Goal: Task Accomplishment & Management: Complete application form

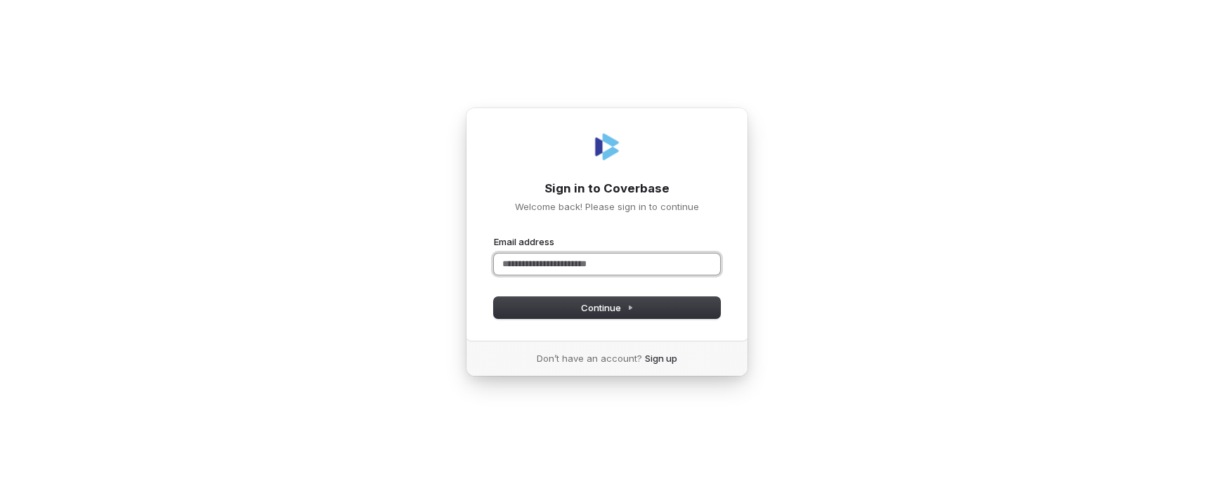
click at [536, 267] on input "Email address" at bounding box center [607, 264] width 226 height 21
type input "*"
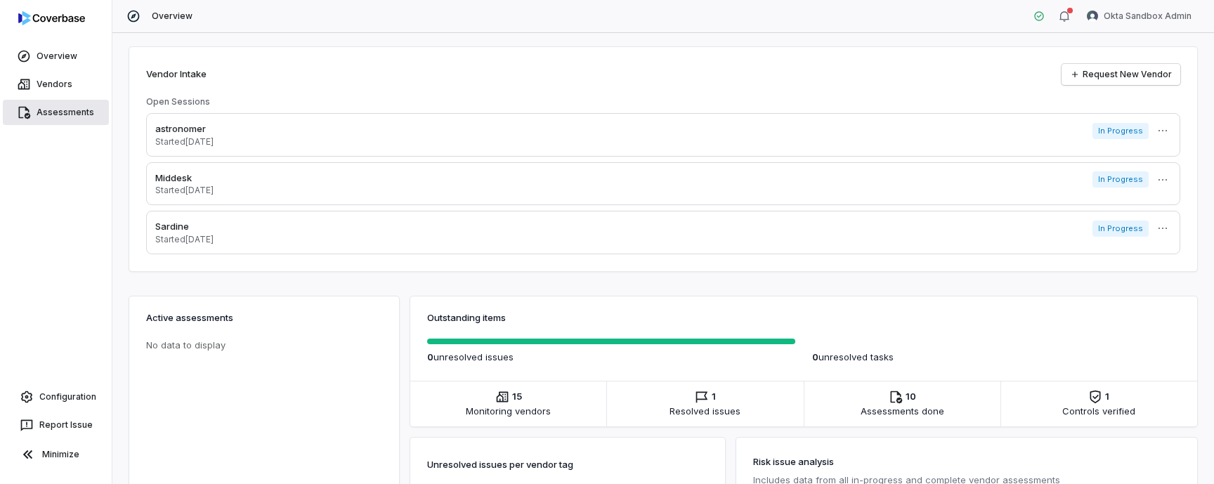
click at [63, 110] on link "Assessments" at bounding box center [56, 112] width 106 height 25
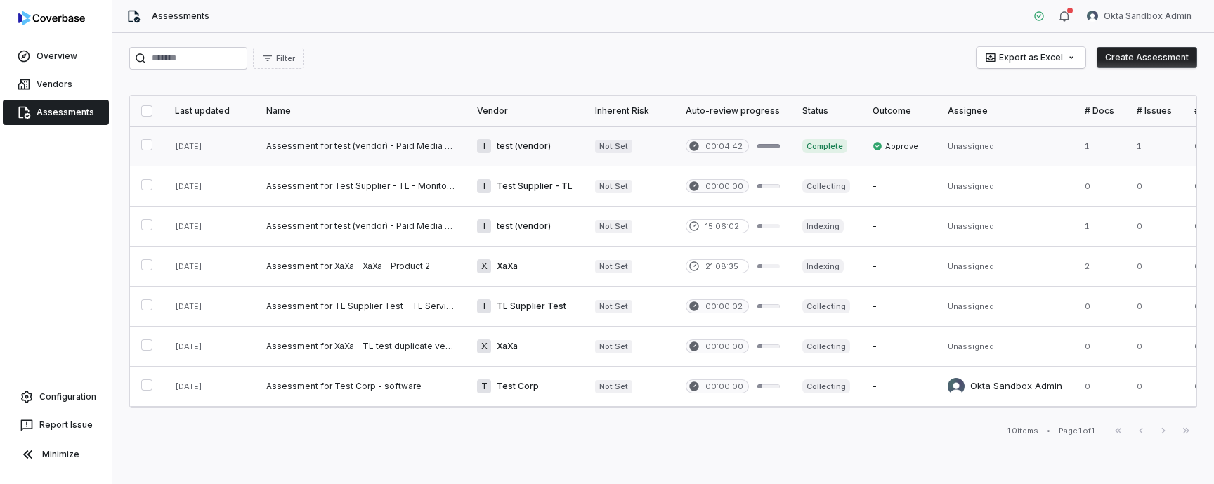
click at [398, 143] on link at bounding box center [360, 145] width 211 height 39
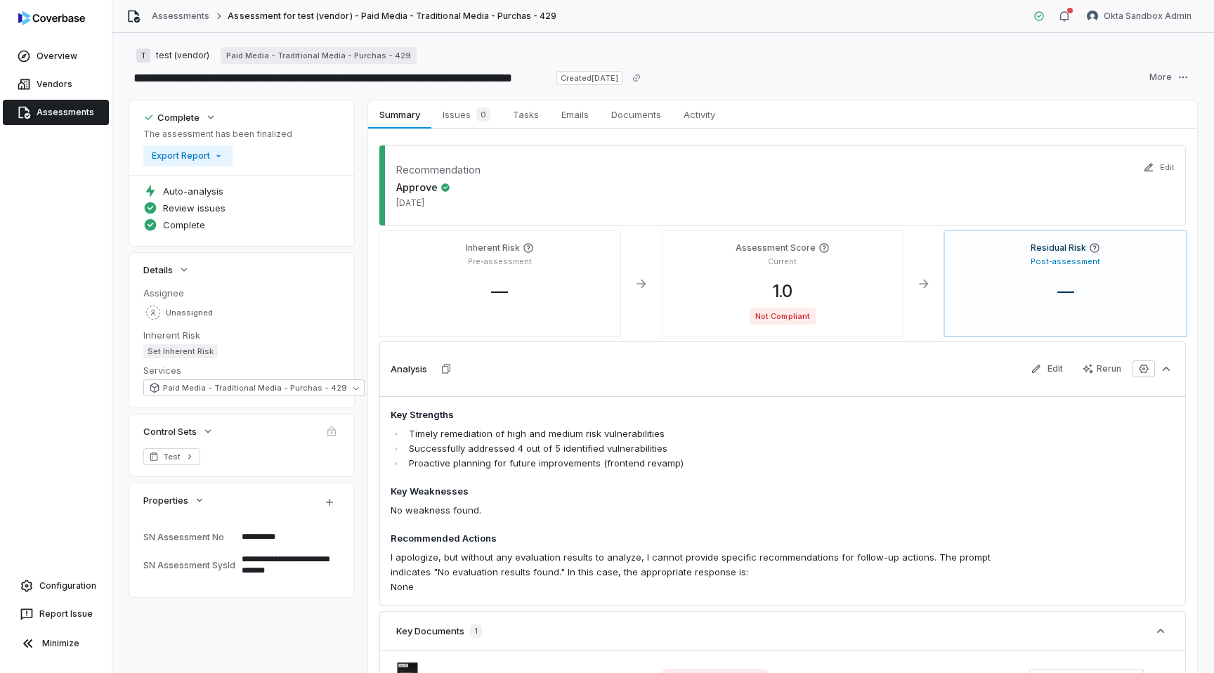
click at [54, 103] on link "Assessments" at bounding box center [56, 112] width 106 height 25
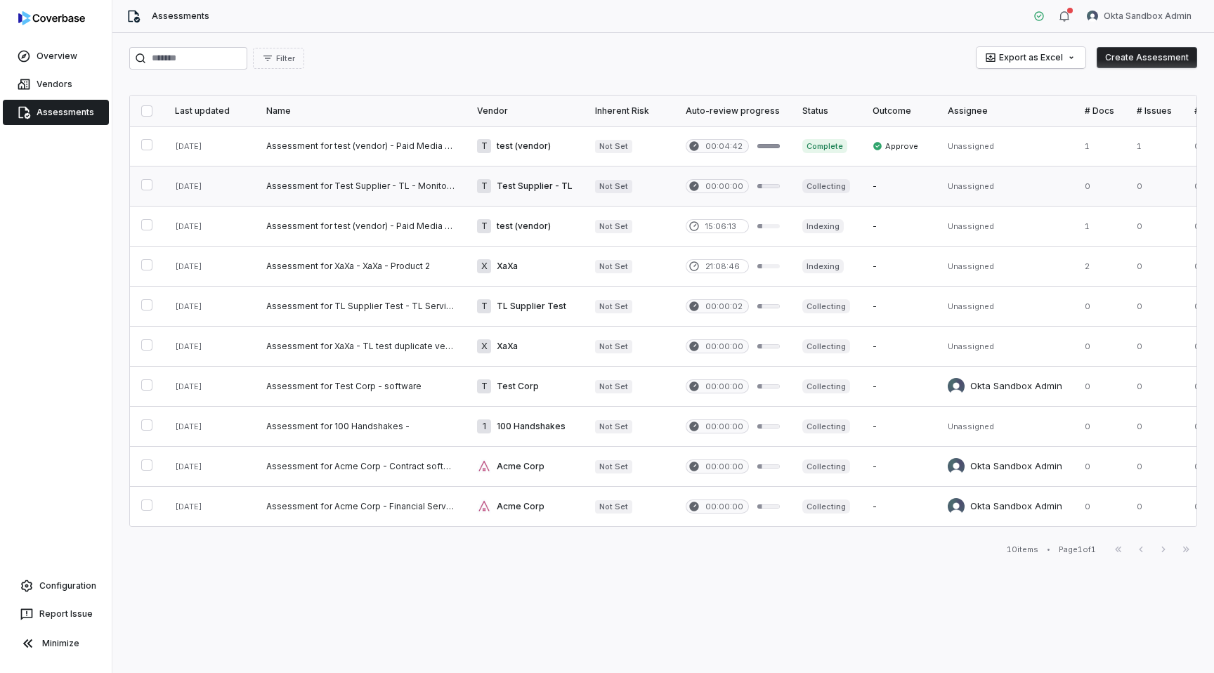
click at [436, 189] on link at bounding box center [360, 186] width 211 height 39
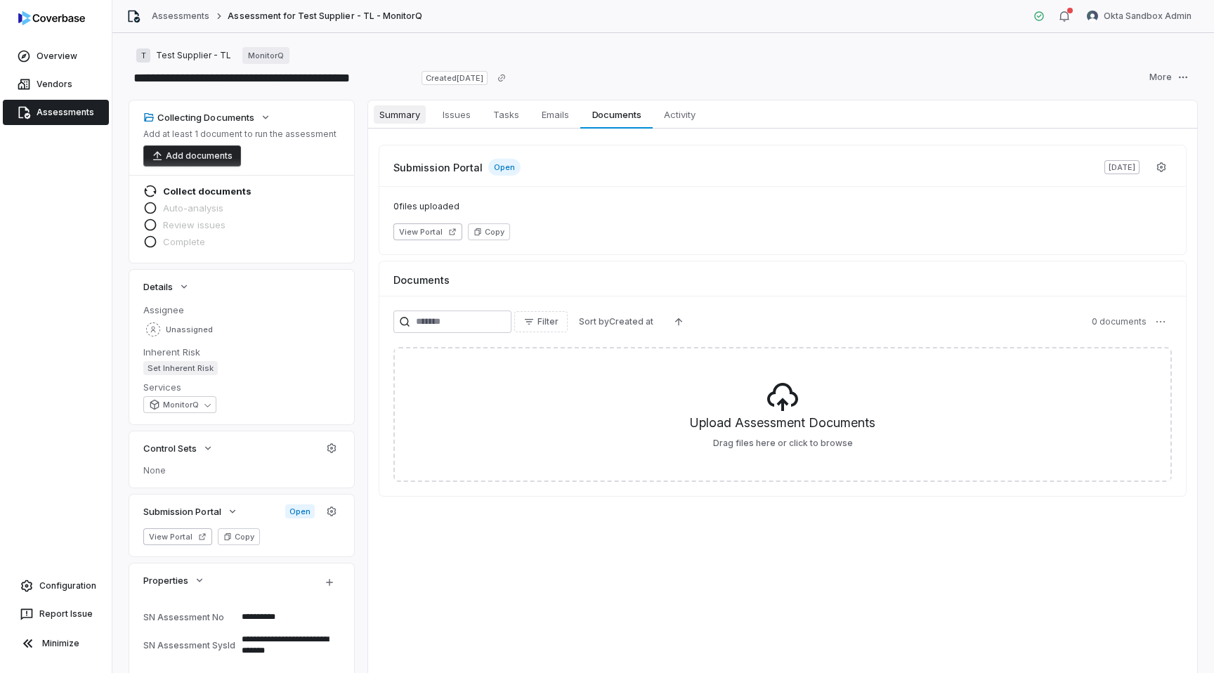
click at [401, 107] on span "Summary" at bounding box center [400, 114] width 52 height 18
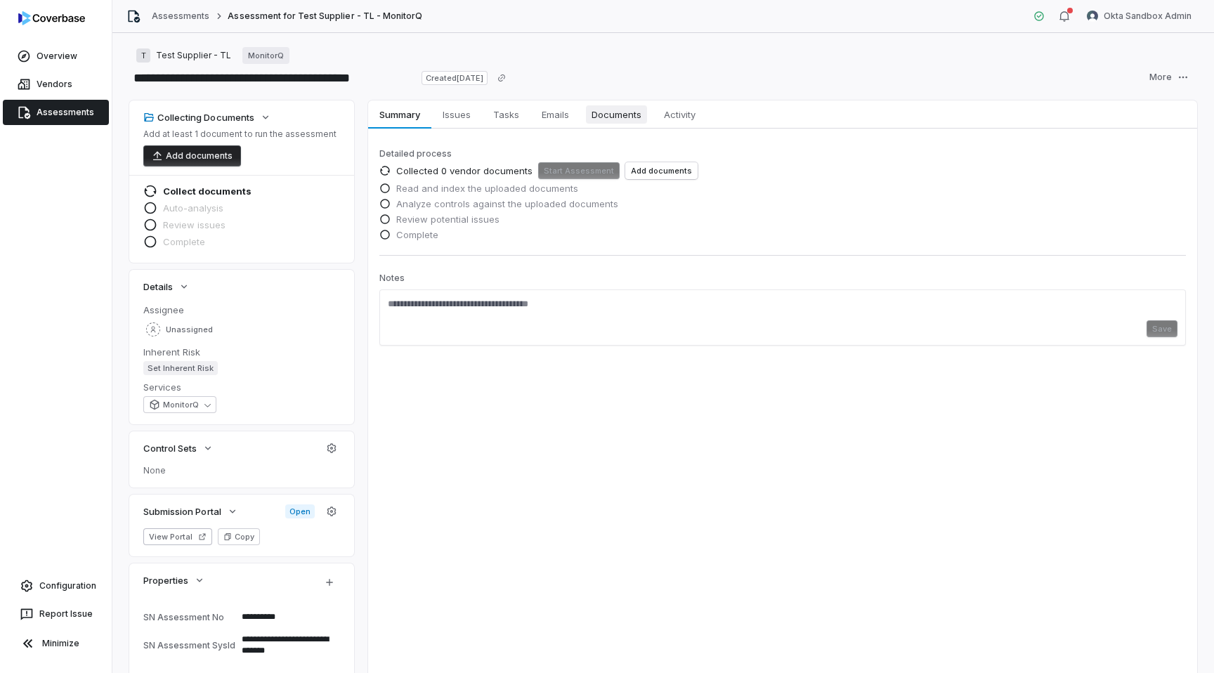
click at [624, 109] on span "Documents" at bounding box center [616, 114] width 61 height 18
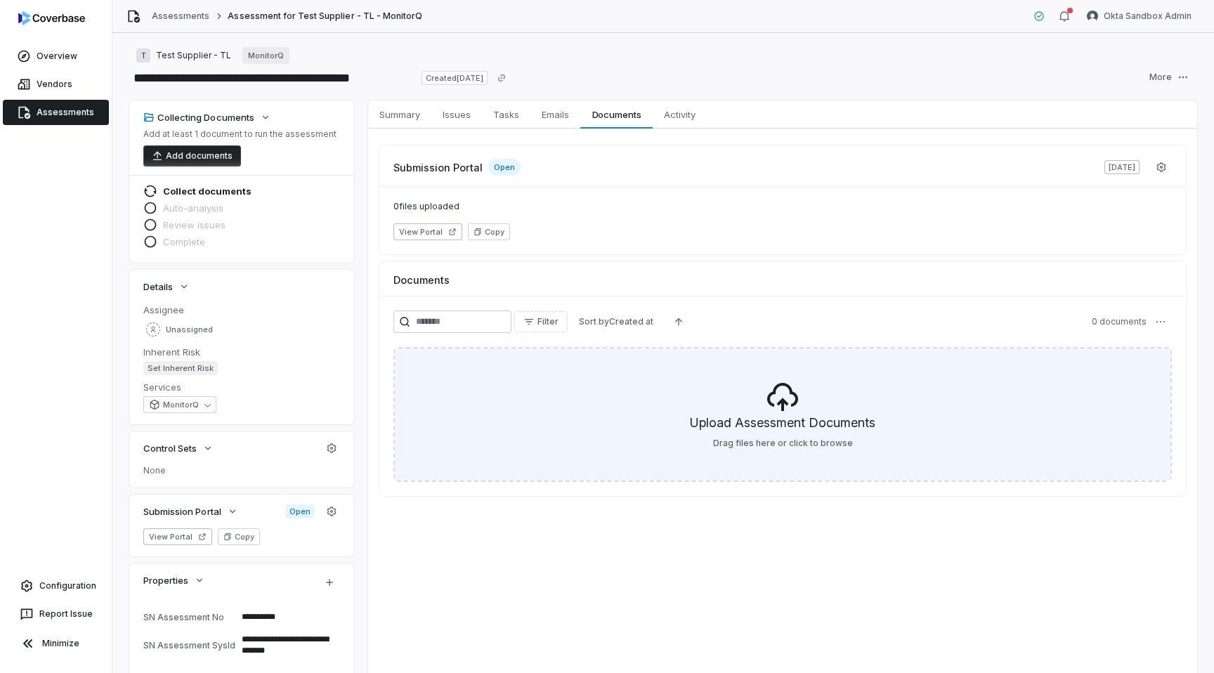
click at [653, 438] on div "Upload Assessment Documents Drag files here or click to browse" at bounding box center [783, 414] width 776 height 132
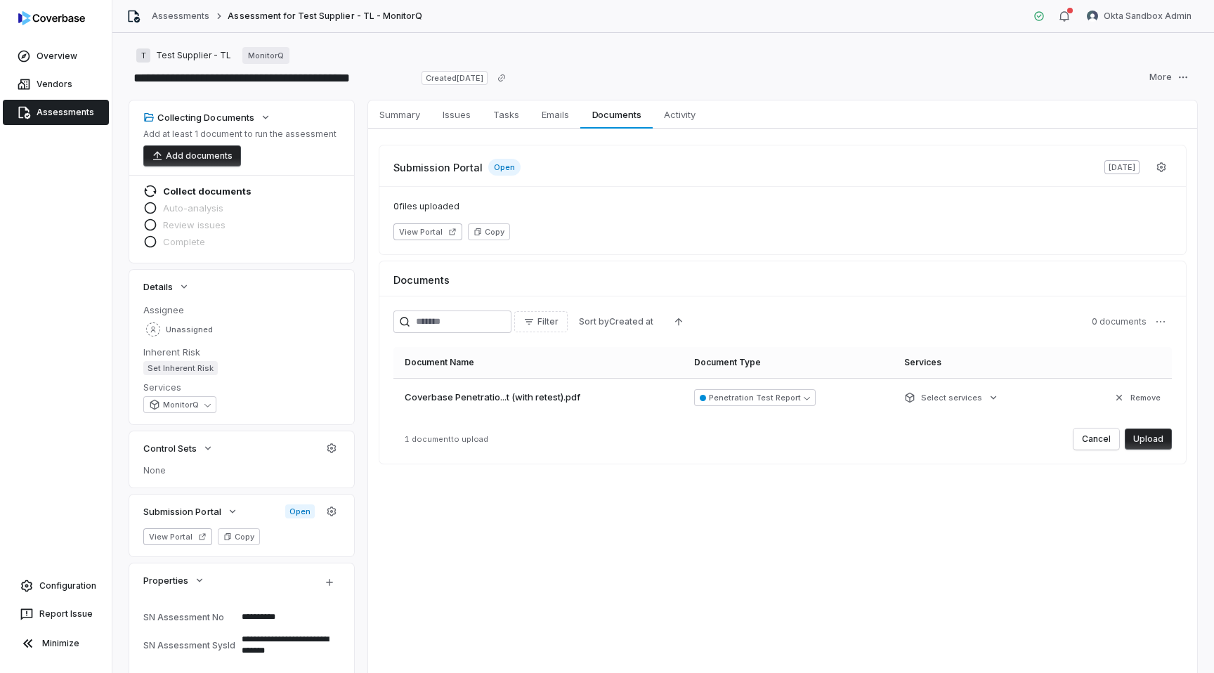
click at [1151, 437] on button "Upload" at bounding box center [1148, 439] width 47 height 21
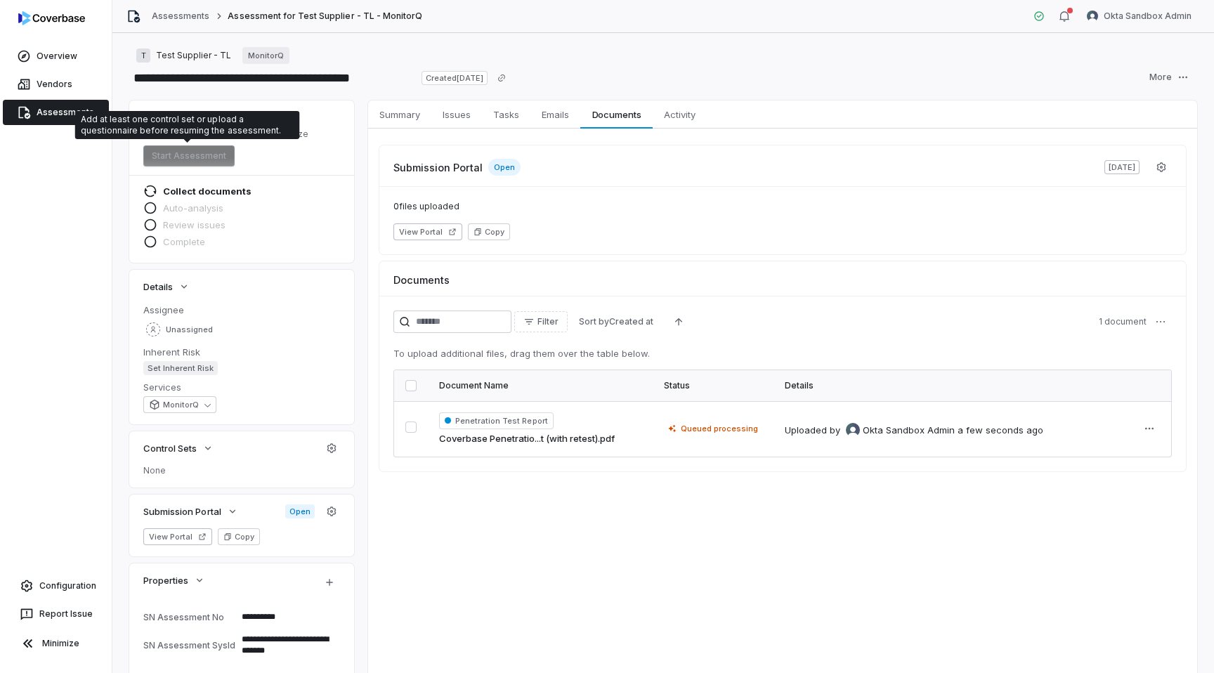
click at [178, 152] on span "Start Assessment" at bounding box center [188, 155] width 91 height 21
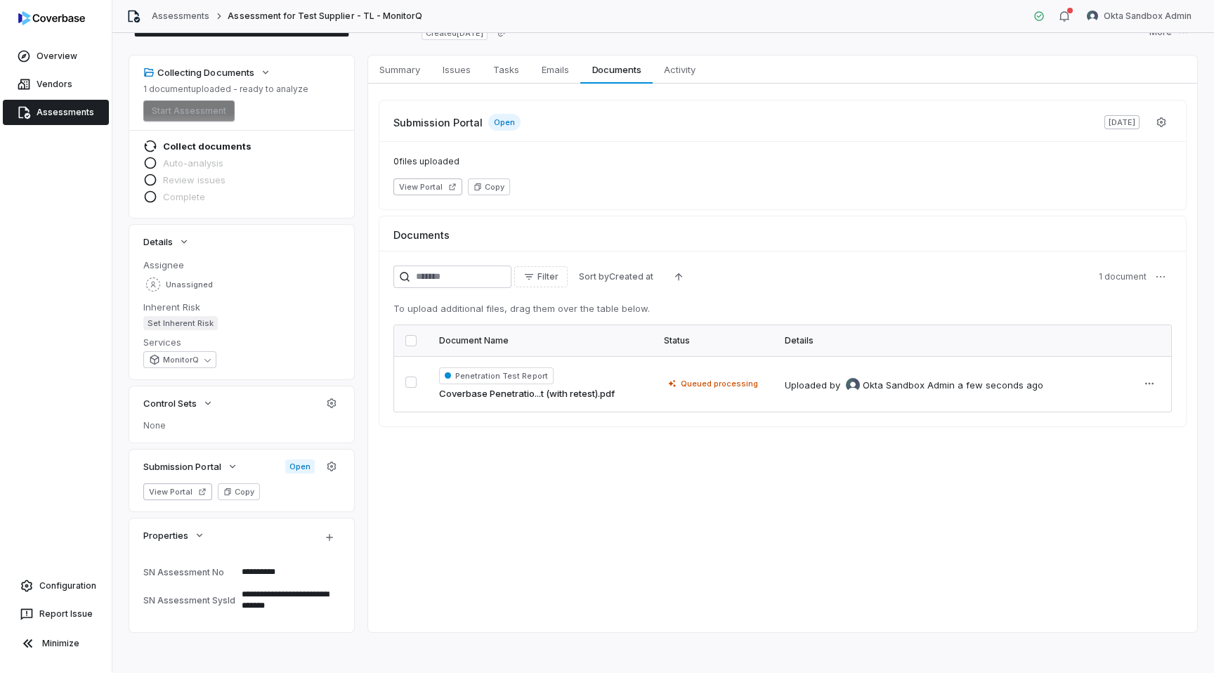
scroll to position [49, 0]
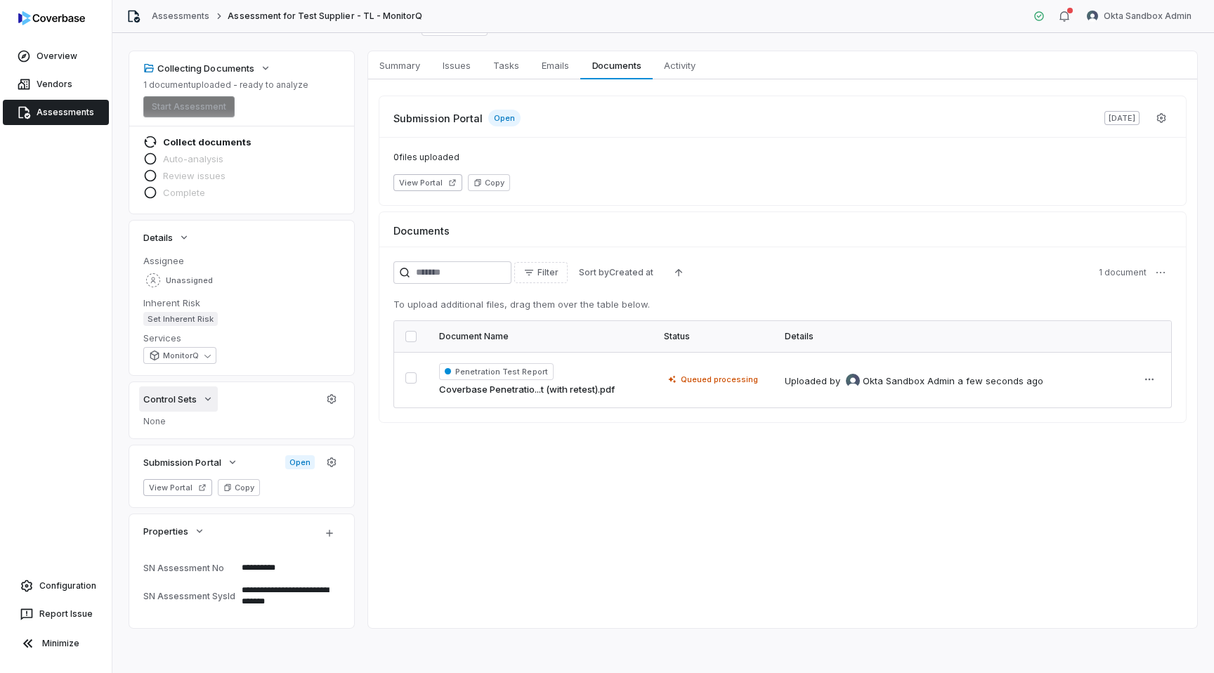
click at [203, 402] on icon "button" at bounding box center [207, 398] width 11 height 11
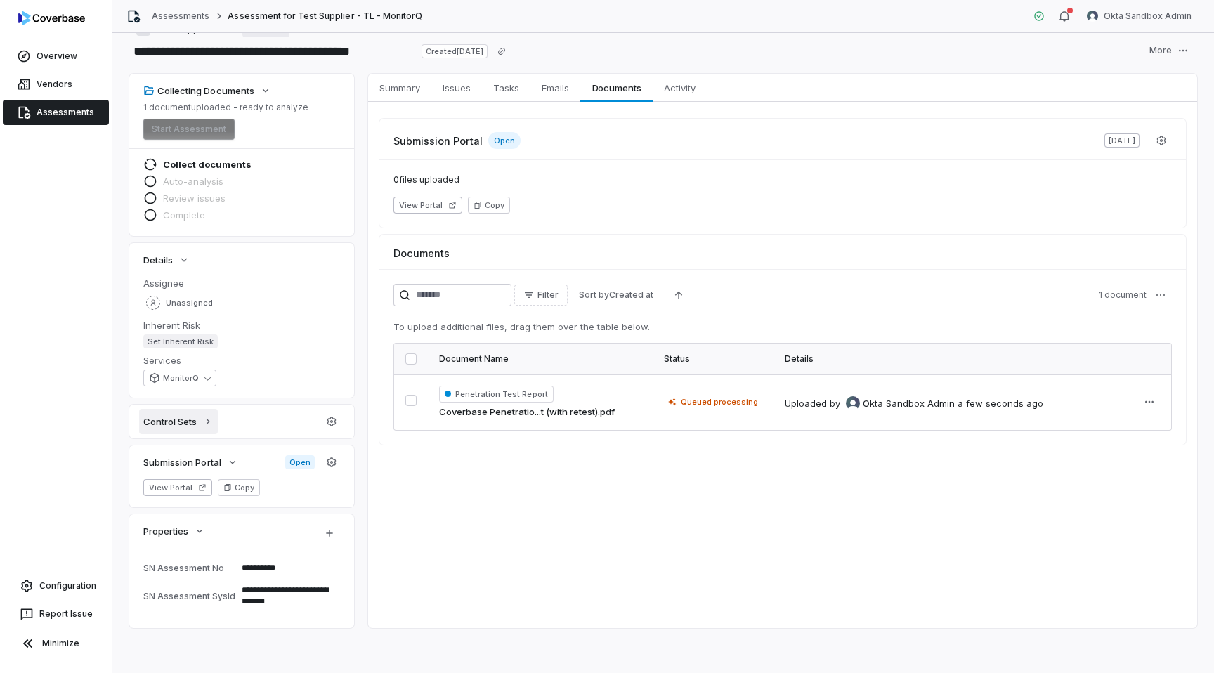
click at [194, 431] on button "Control Sets" at bounding box center [178, 421] width 79 height 25
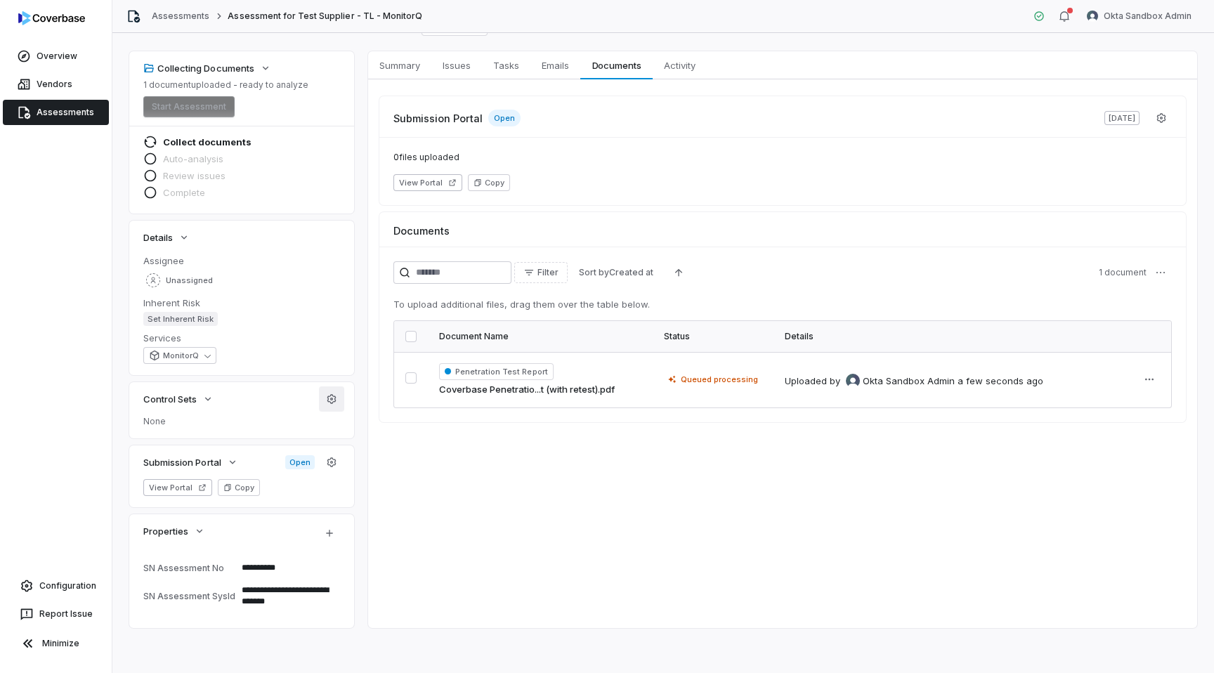
click at [326, 395] on icon "button" at bounding box center [331, 398] width 11 height 11
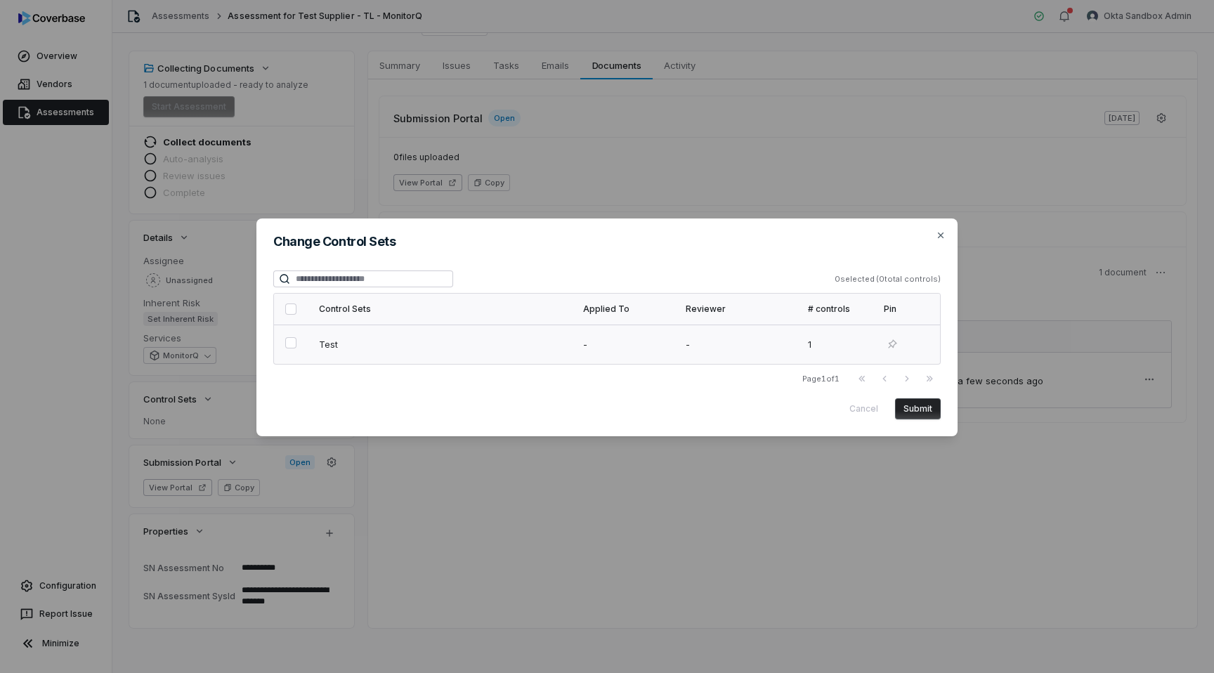
click at [332, 334] on td "Test" at bounding box center [440, 344] width 264 height 39
click at [911, 412] on button "Submit" at bounding box center [918, 408] width 46 height 21
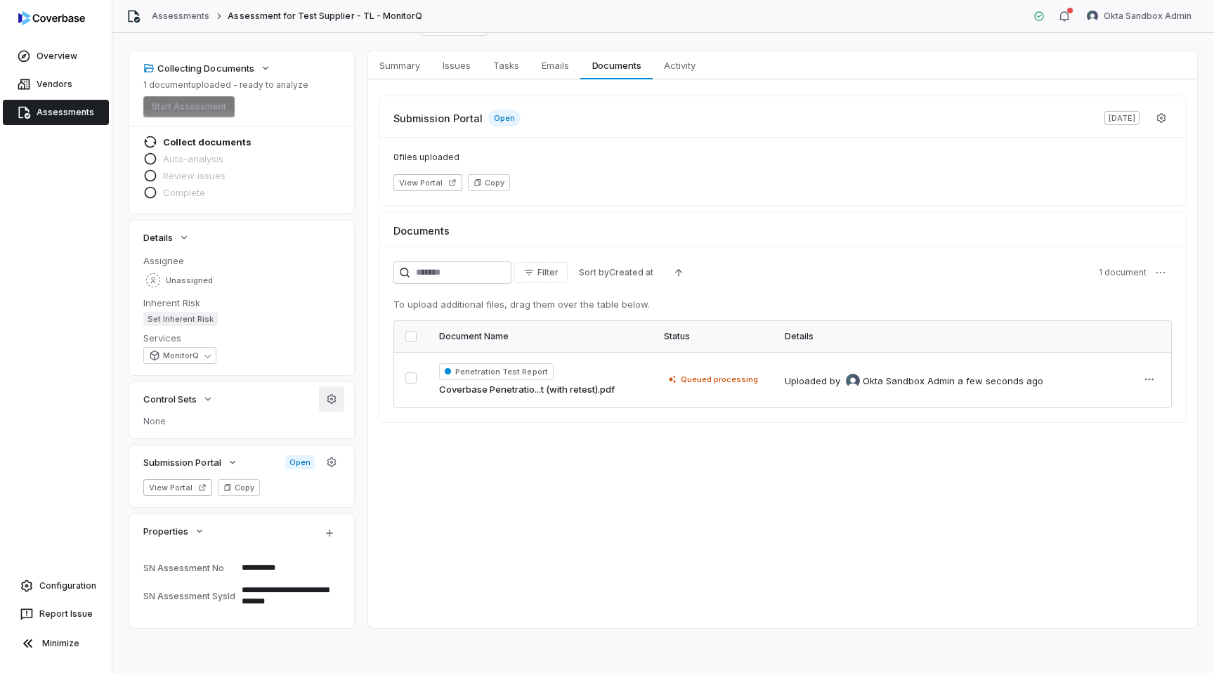
click at [338, 397] on button "button" at bounding box center [331, 398] width 25 height 25
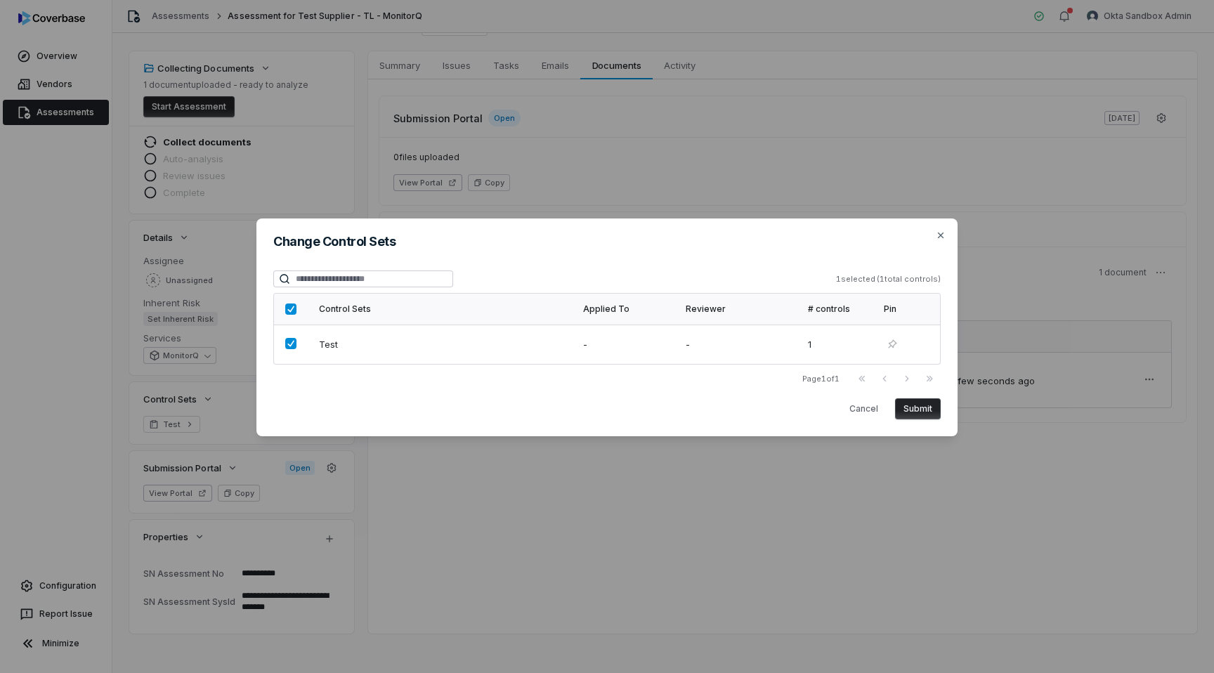
click at [917, 406] on button "Submit" at bounding box center [918, 408] width 46 height 21
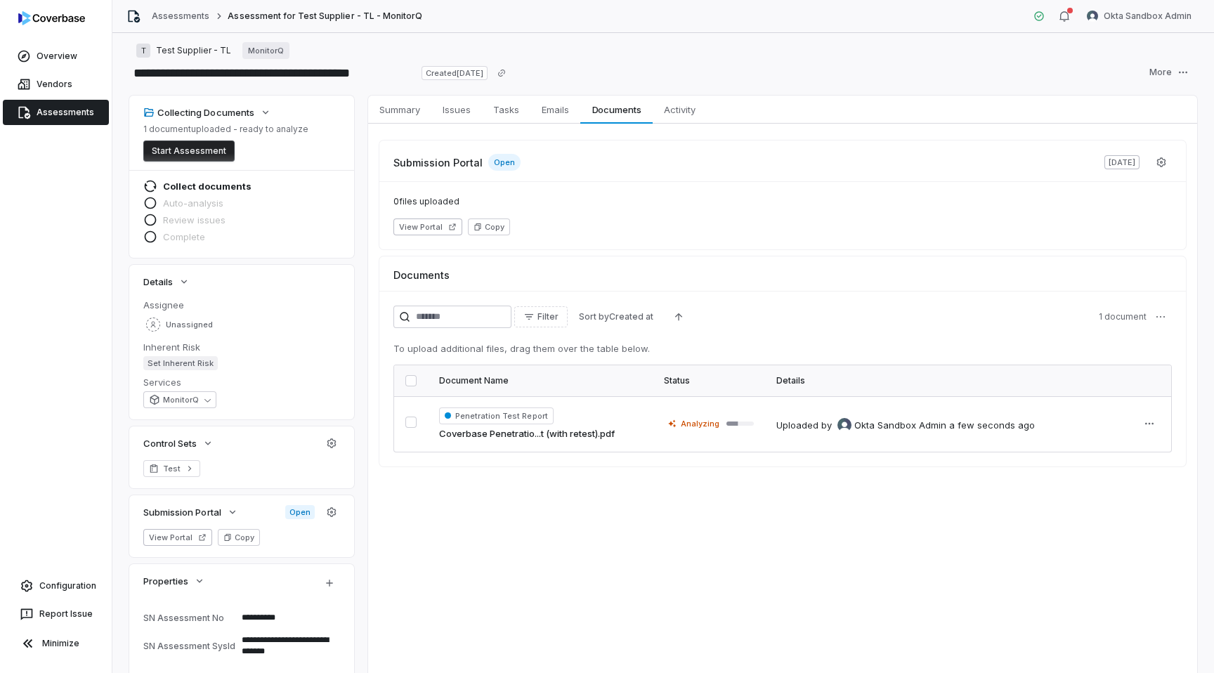
scroll to position [0, 0]
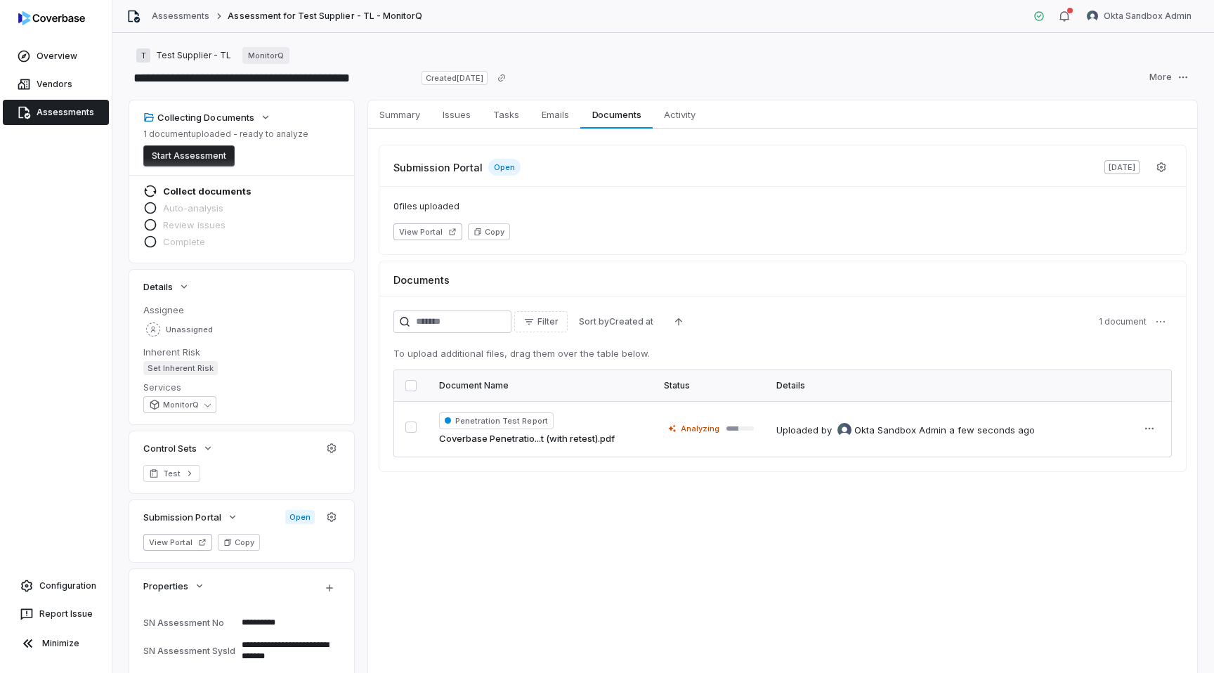
click at [197, 150] on button "Start Assessment" at bounding box center [188, 155] width 91 height 21
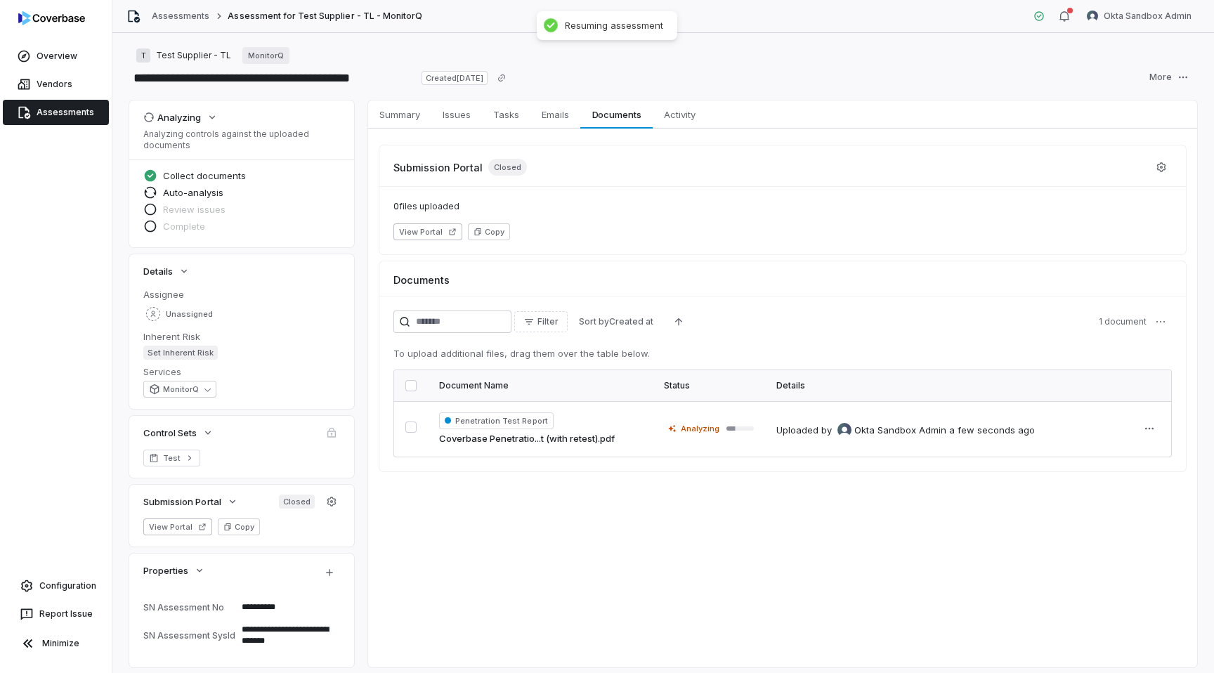
scroll to position [39, 0]
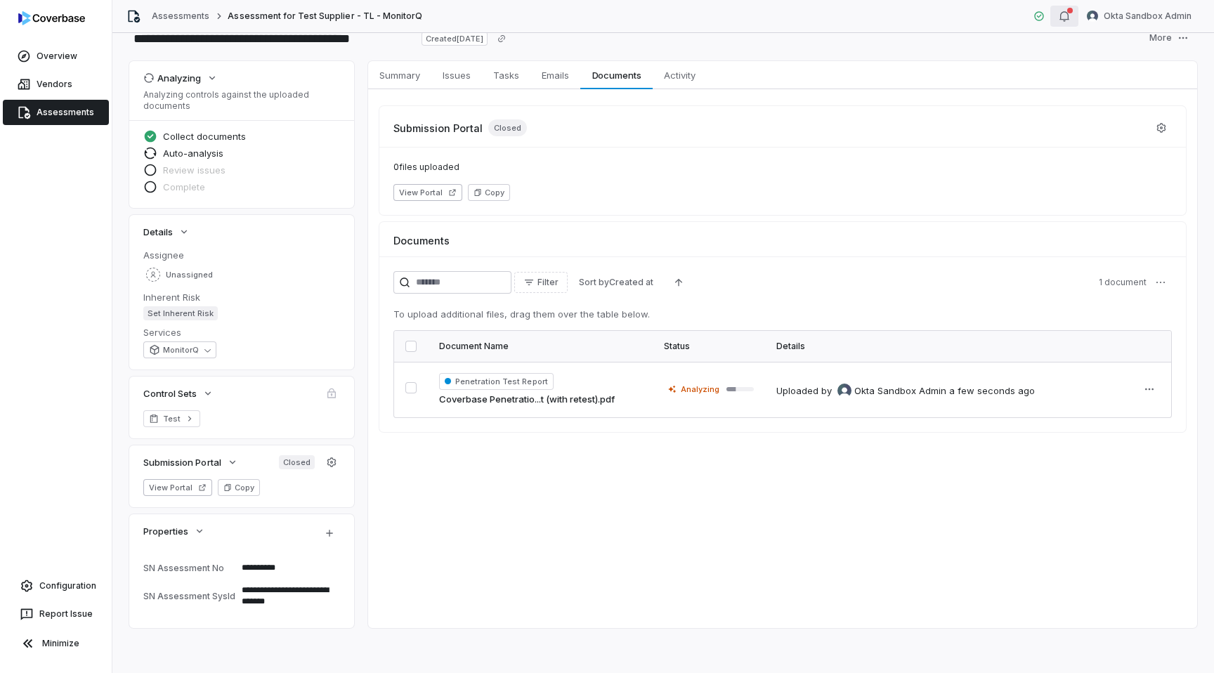
click at [1066, 11] on icon "button" at bounding box center [1064, 16] width 11 height 11
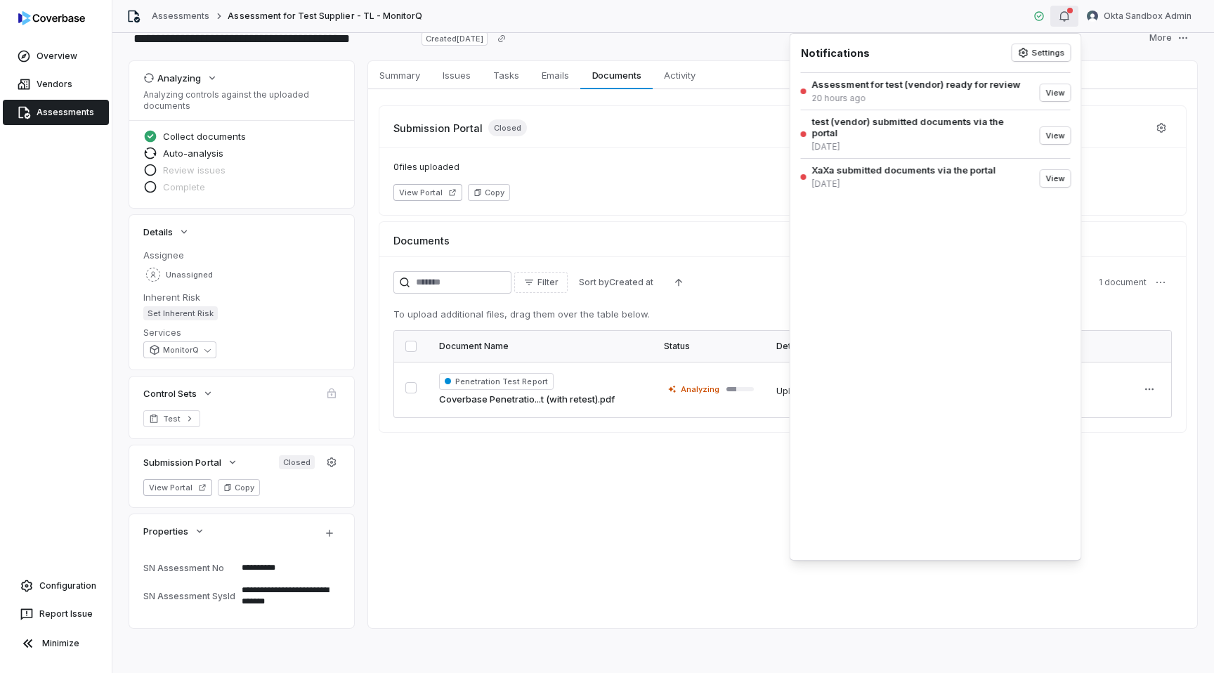
click at [677, 147] on div "0 files uploaded View Portal Copy" at bounding box center [782, 181] width 807 height 68
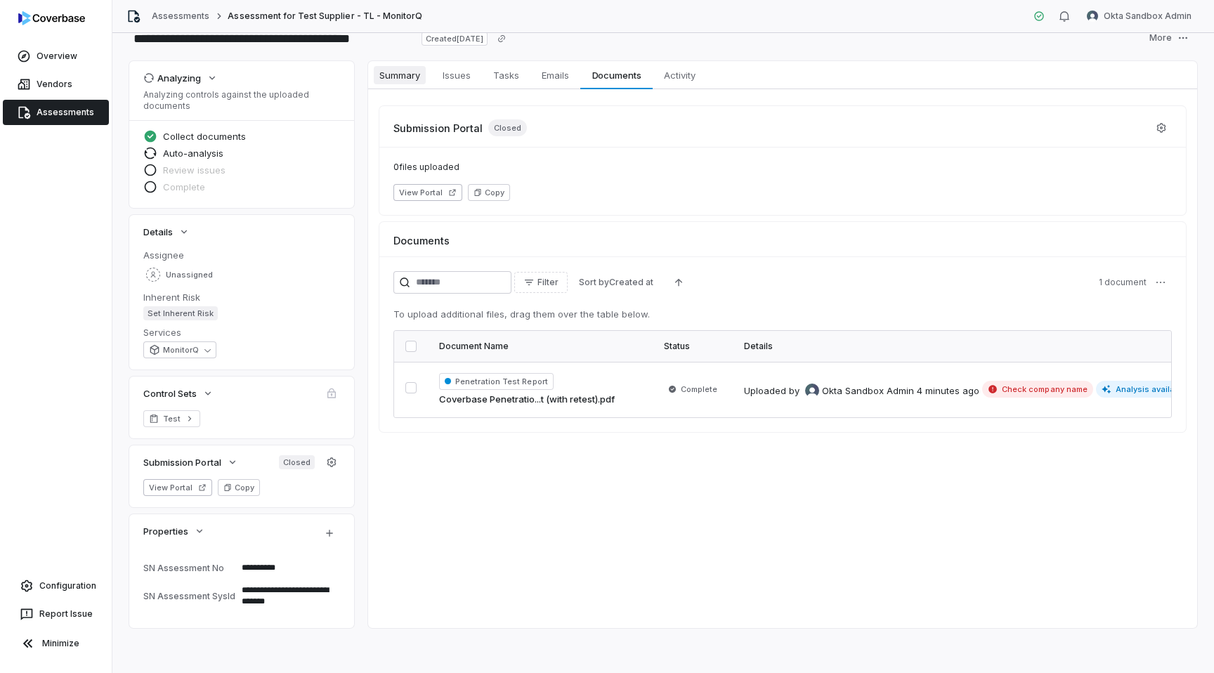
click at [405, 70] on span "Summary" at bounding box center [400, 75] width 52 height 18
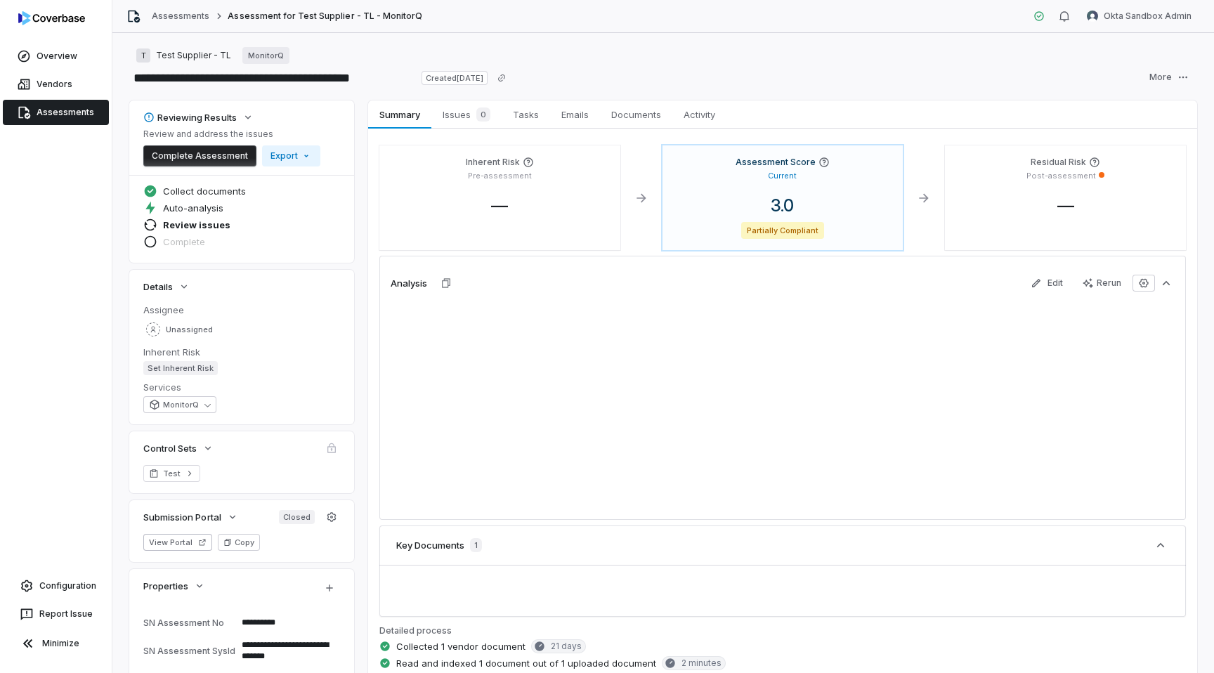
type textarea "*"
